Goal: Check status: Check status

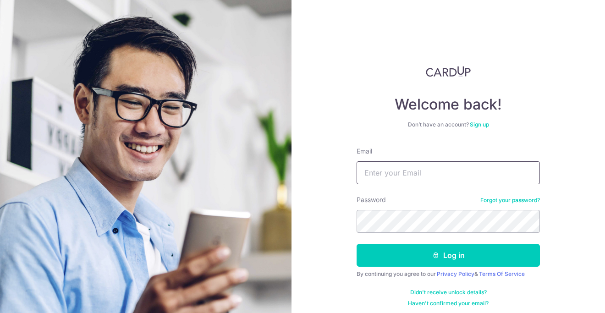
click at [382, 179] on input "Email" at bounding box center [448, 172] width 183 height 23
type input "[EMAIL_ADDRESS][DOMAIN_NAME]"
click at [357, 244] on button "Log in" at bounding box center [448, 255] width 183 height 23
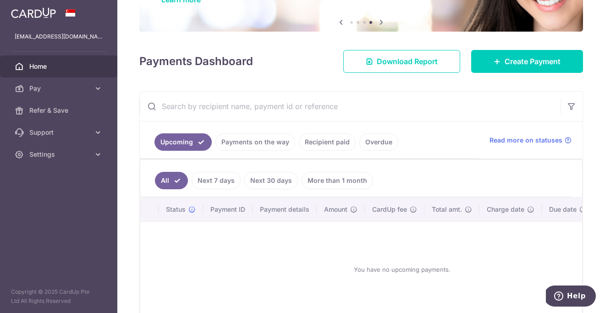
scroll to position [135, 0]
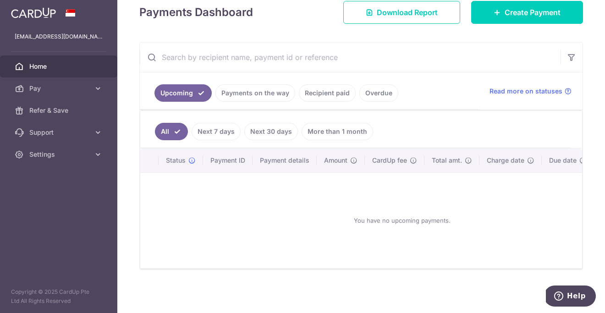
click at [255, 88] on link "Payments on the way" at bounding box center [255, 92] width 80 height 17
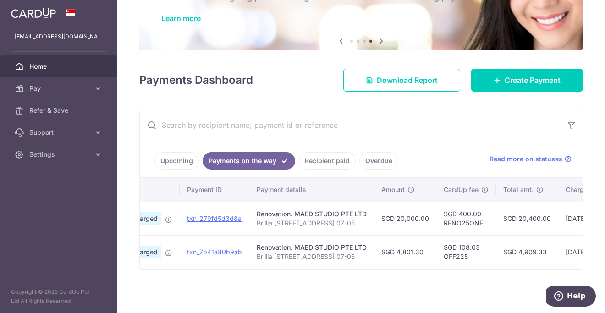
scroll to position [0, 74]
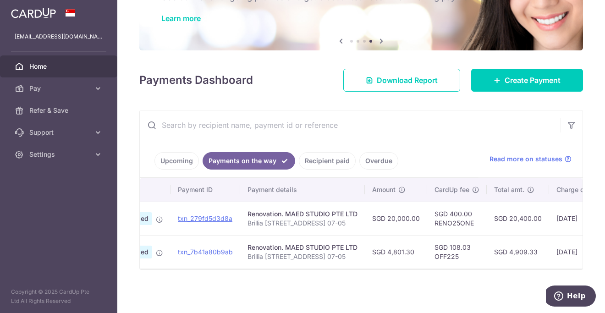
click at [318, 161] on link "Recipient paid" at bounding box center [327, 160] width 57 height 17
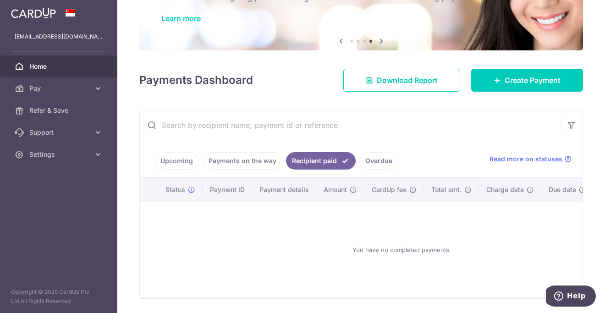
click at [263, 158] on link "Payments on the way" at bounding box center [243, 160] width 80 height 17
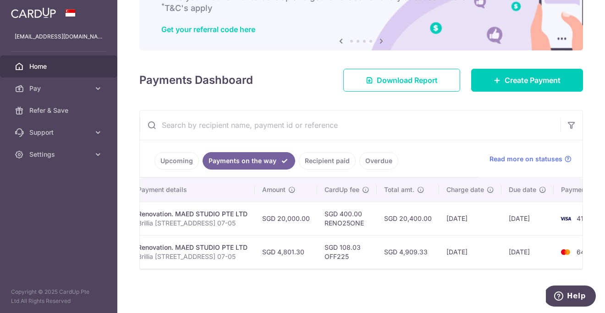
scroll to position [0, 219]
